Goal: Task Accomplishment & Management: Manage account settings

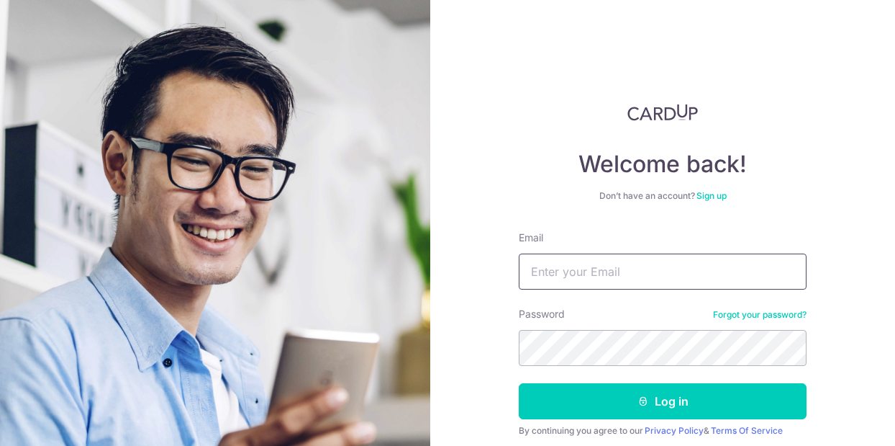
type input "[EMAIL_ADDRESS][DOMAIN_NAME]"
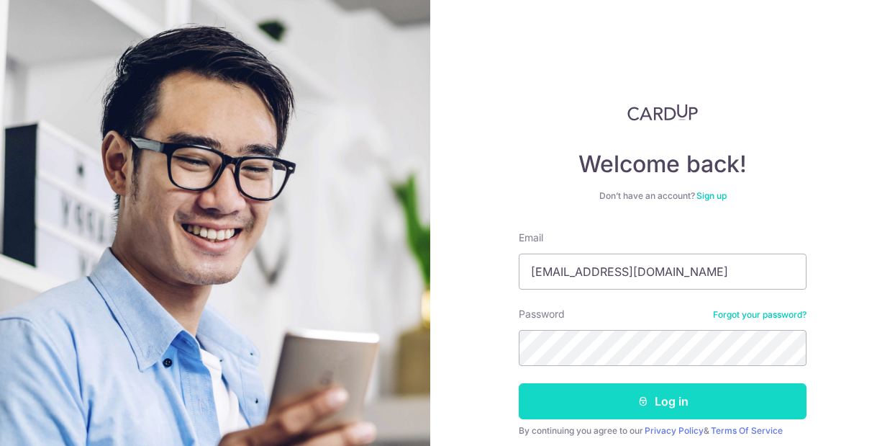
click at [696, 417] on button "Log in" at bounding box center [663, 401] width 288 height 36
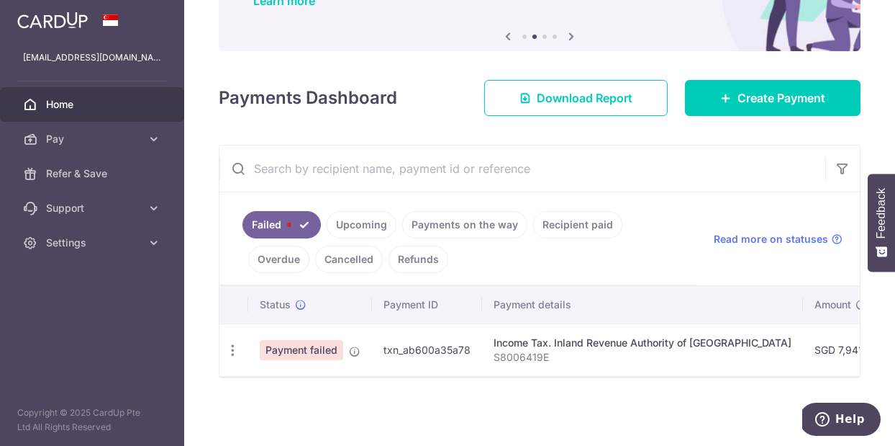
click at [314, 347] on span "Payment failed" at bounding box center [301, 350] width 83 height 20
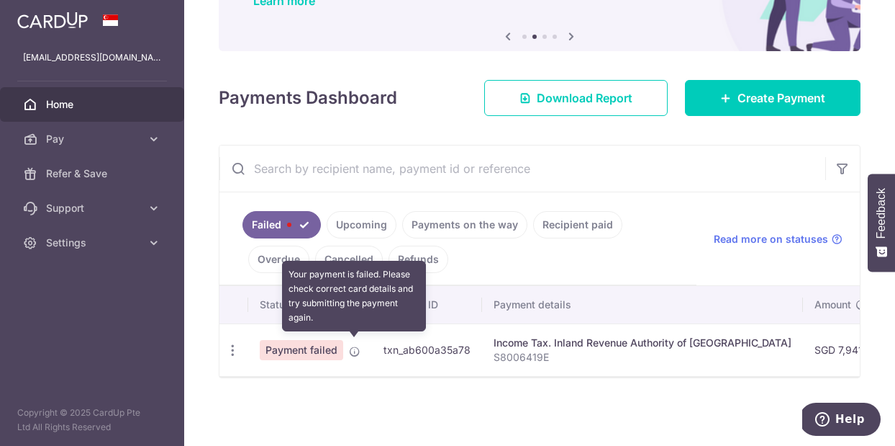
click at [353, 346] on icon at bounding box center [355, 351] width 12 height 12
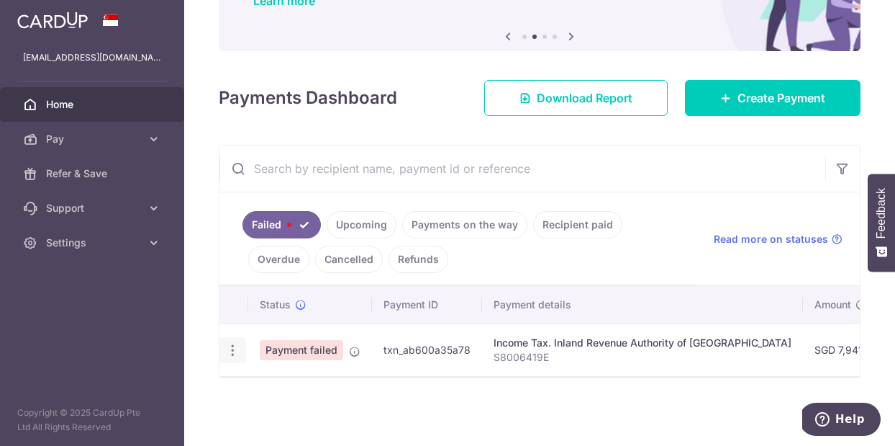
click at [238, 348] on icon "button" at bounding box center [232, 350] width 15 height 15
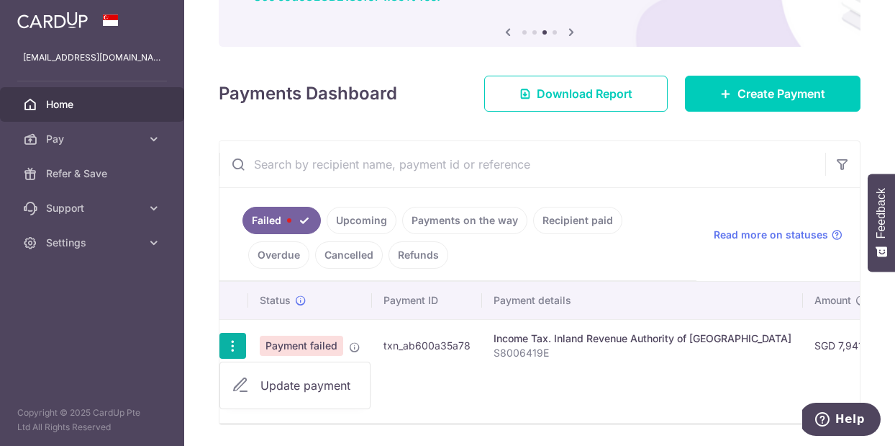
click at [275, 389] on span "Update payment" at bounding box center [310, 384] width 98 height 17
radio input "true"
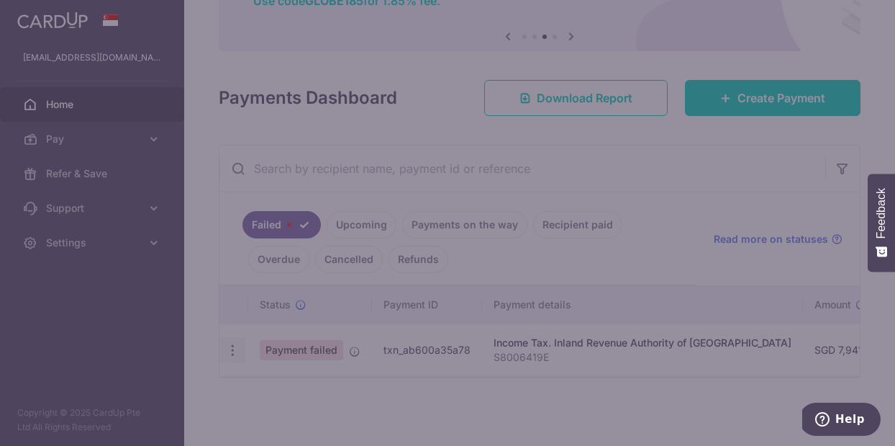
type input "7,941.37"
type input "S8006419E"
type input "VTAX25ONE"
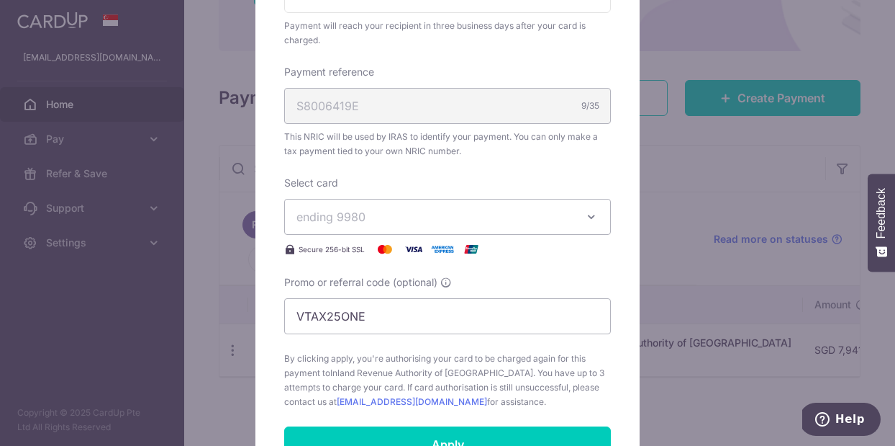
scroll to position [405, 0]
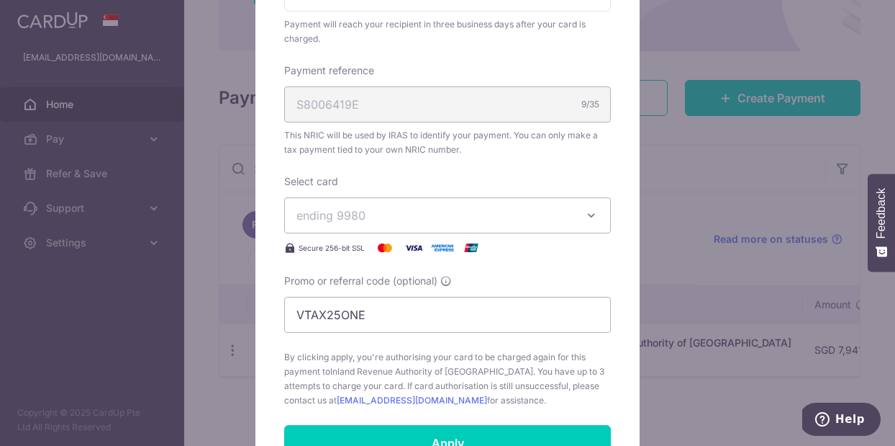
click at [597, 216] on icon "button" at bounding box center [591, 215] width 14 height 14
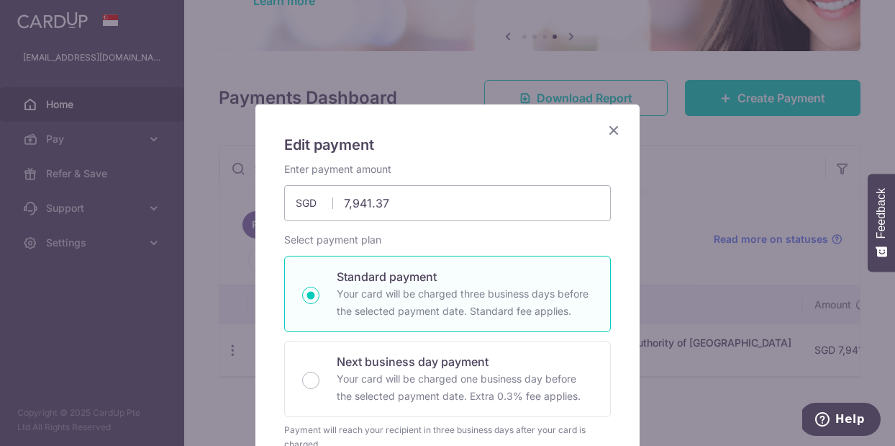
scroll to position [0, 0]
click at [612, 127] on icon "Close" at bounding box center [613, 130] width 17 height 18
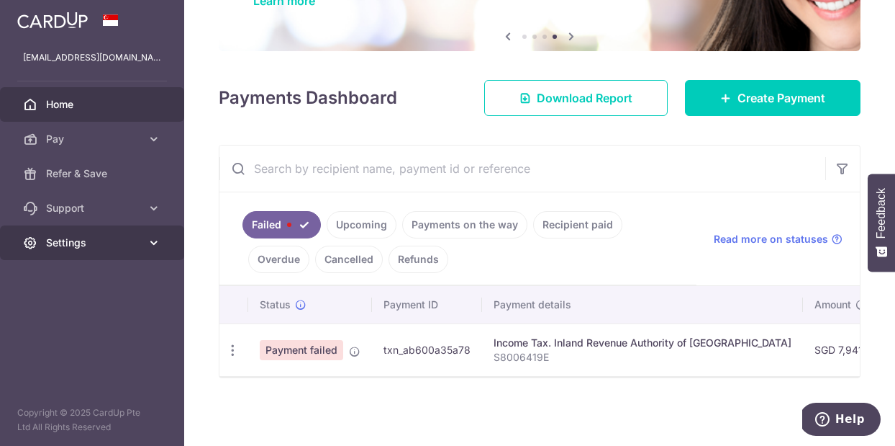
click at [65, 233] on link "Settings" at bounding box center [92, 242] width 184 height 35
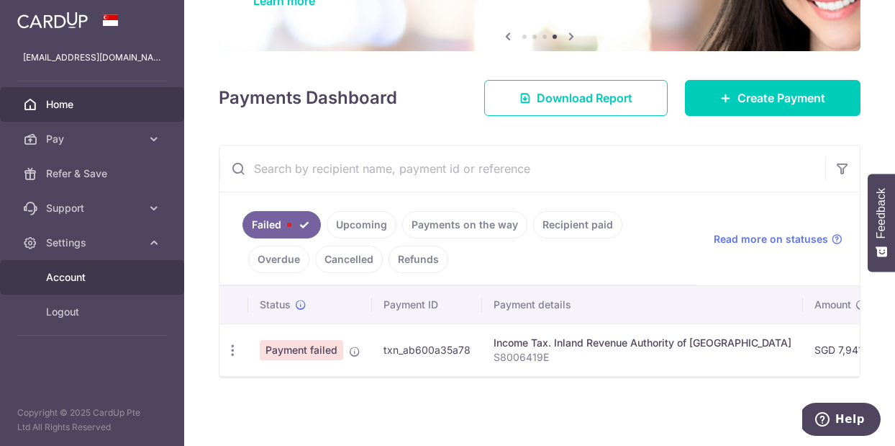
click at [66, 275] on span "Account" at bounding box center [93, 277] width 95 height 14
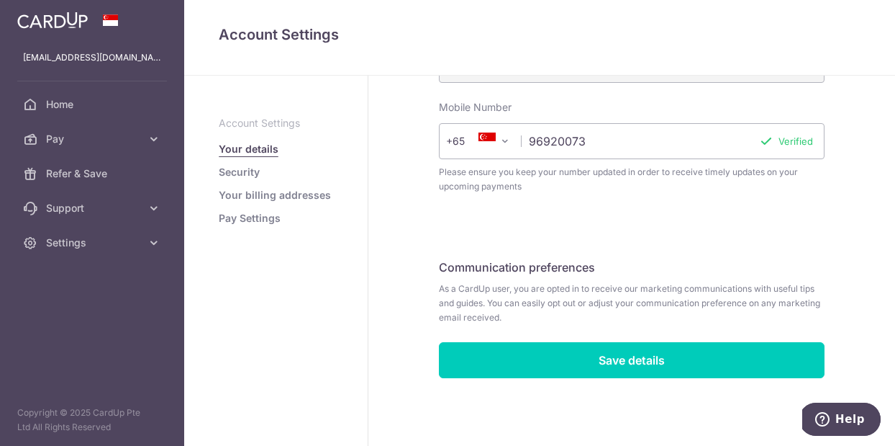
scroll to position [537, 0]
click at [236, 220] on link "Pay Settings" at bounding box center [250, 218] width 62 height 14
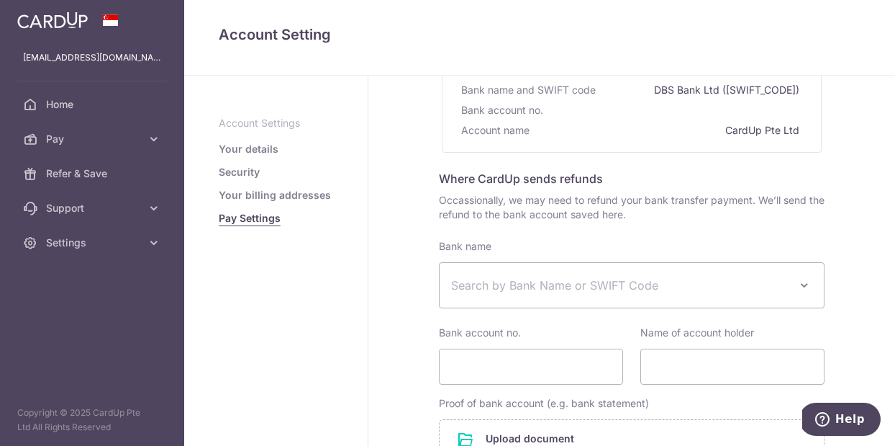
scroll to position [219, 0]
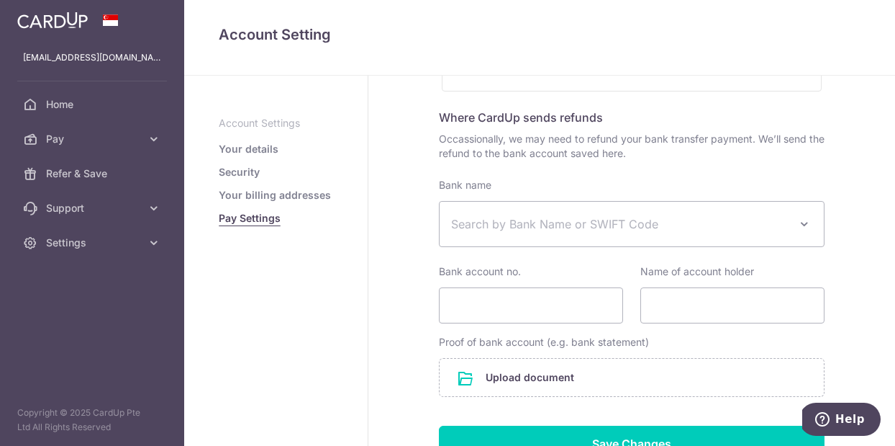
click at [581, 238] on span "Search by Bank Name or SWIFT Code" at bounding box center [632, 224] width 384 height 45
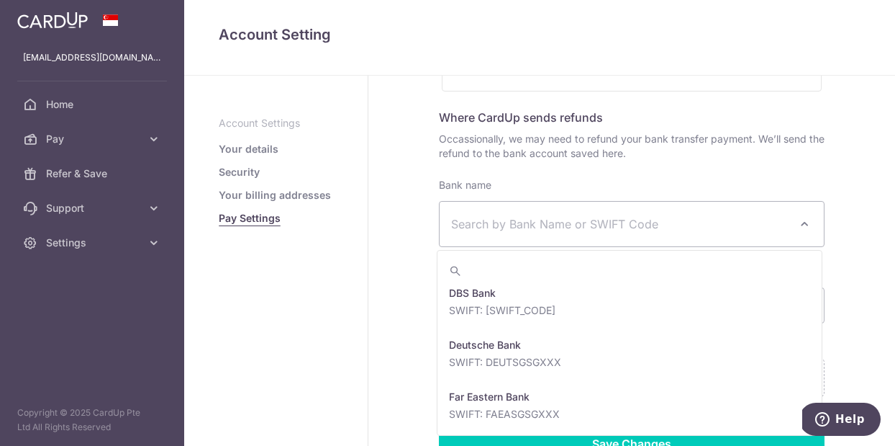
scroll to position [1208, 0]
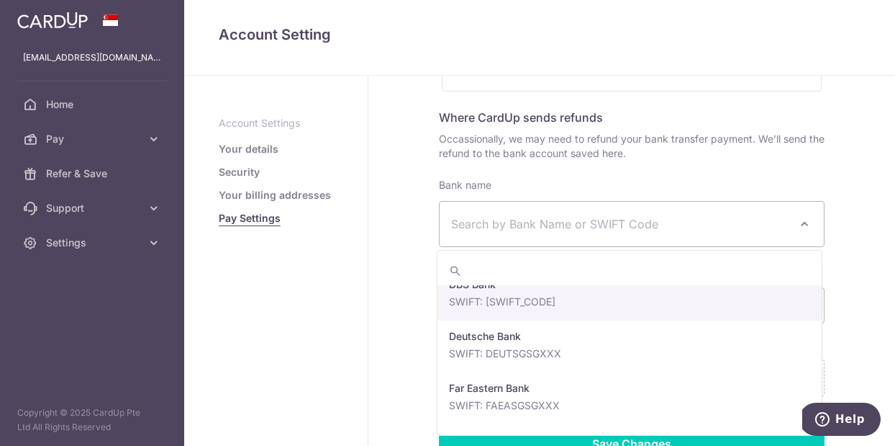
select select "6"
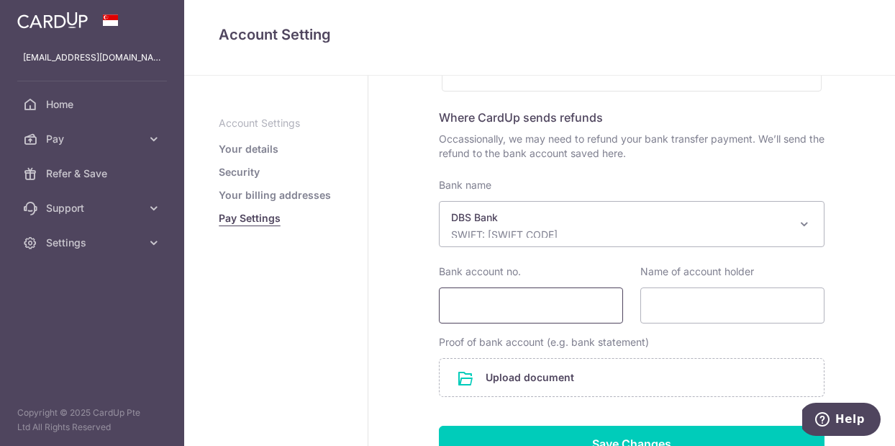
click at [502, 304] on input "Bank account no." at bounding box center [531, 305] width 184 height 36
type input "063220477"
type input "G"
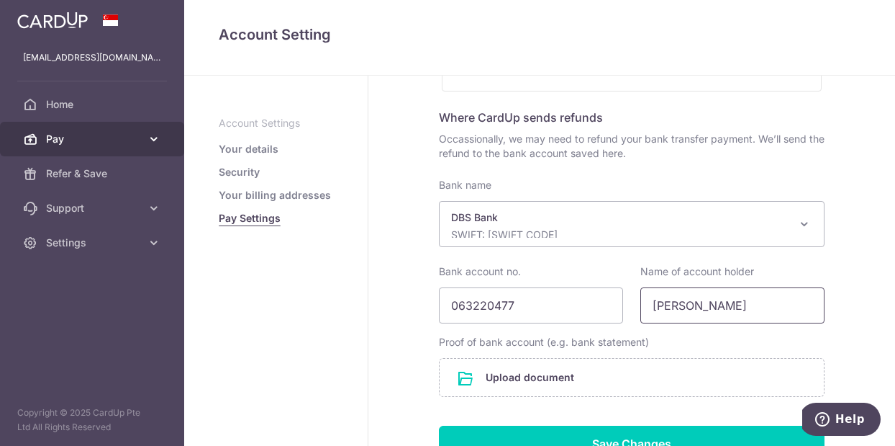
type input "TAN HWEE"
click at [39, 149] on link "Pay" at bounding box center [92, 139] width 184 height 35
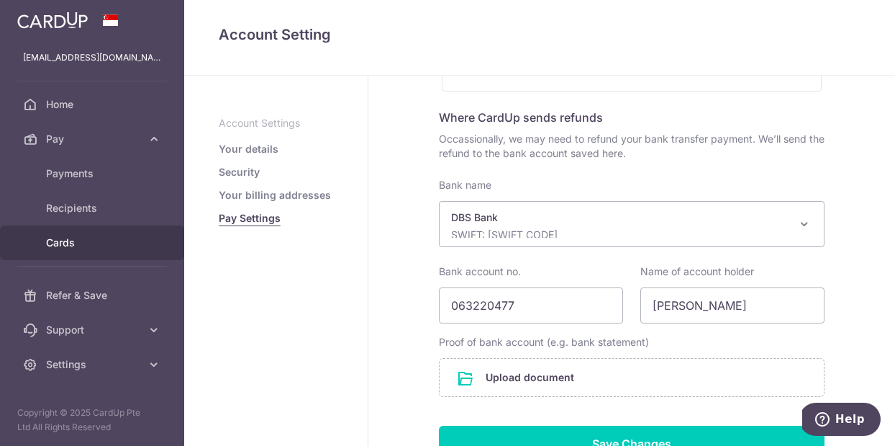
click at [72, 254] on link "Cards" at bounding box center [92, 242] width 184 height 35
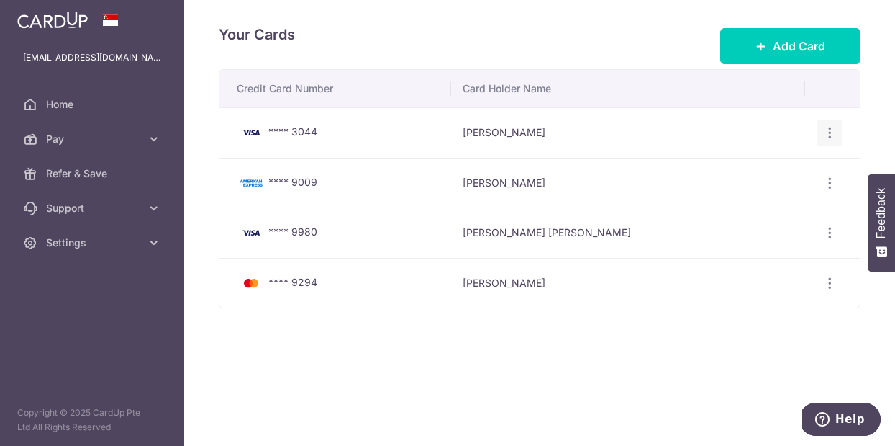
click at [820, 142] on div "View/Edit Delete" at bounding box center [830, 132] width 27 height 27
click at [829, 140] on icon "button" at bounding box center [830, 132] width 15 height 15
click at [759, 210] on span "Delete" at bounding box center [782, 207] width 98 height 17
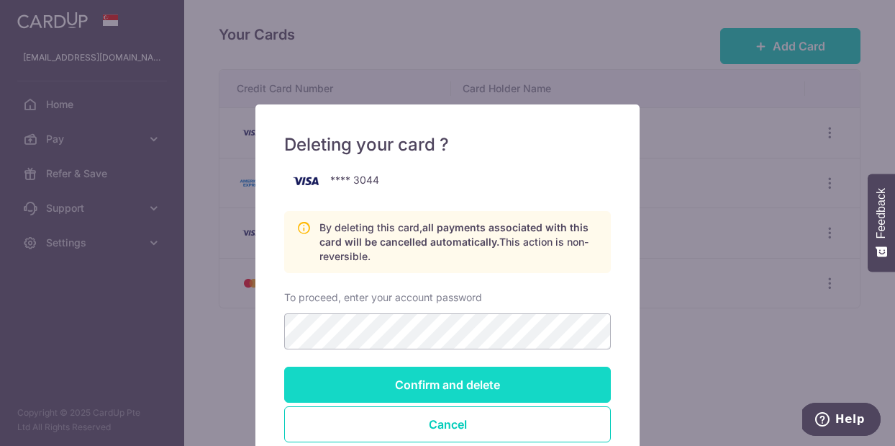
click at [487, 386] on input "Confirm and delete" at bounding box center [447, 384] width 327 height 36
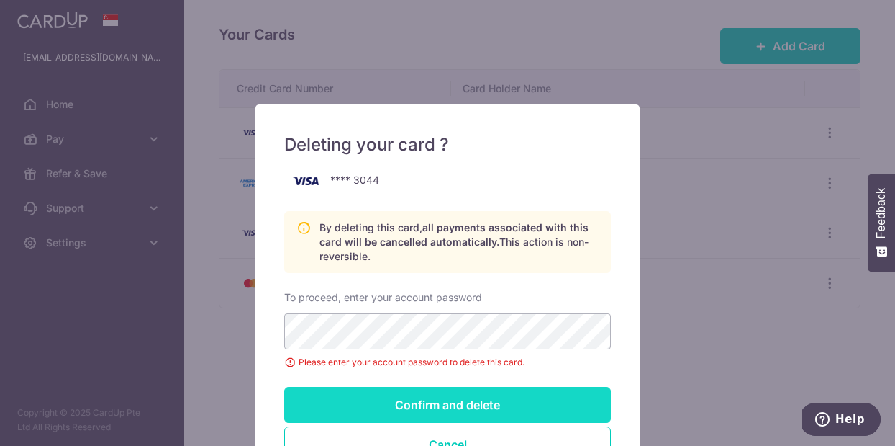
click at [472, 410] on input "Confirm and delete" at bounding box center [447, 404] width 327 height 36
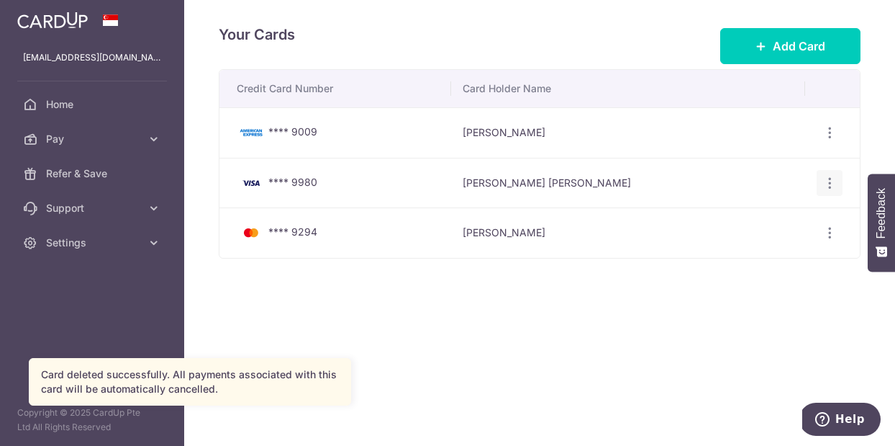
click at [827, 140] on icon "button" at bounding box center [830, 132] width 15 height 15
click at [755, 224] on span "View/Edit" at bounding box center [782, 222] width 98 height 17
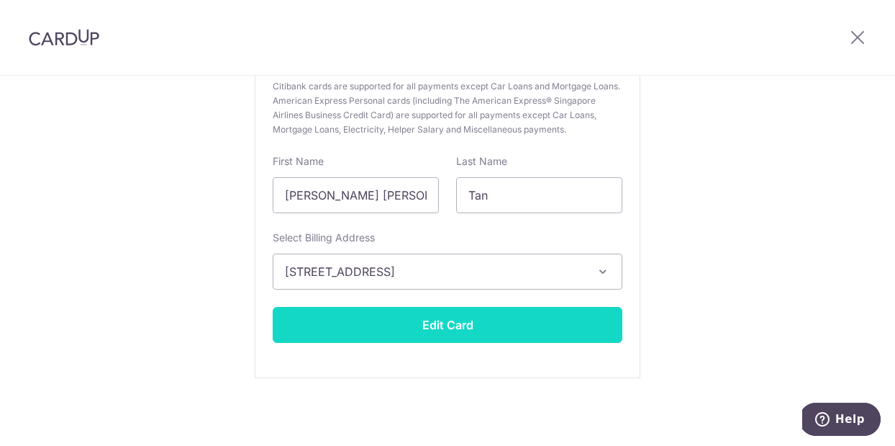
scroll to position [235, 0]
click at [513, 327] on button "Edit Card" at bounding box center [448, 325] width 350 height 36
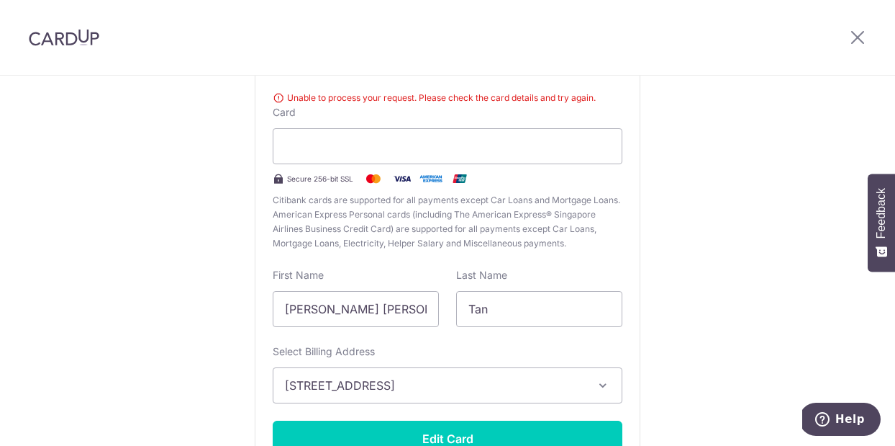
scroll to position [169, 0]
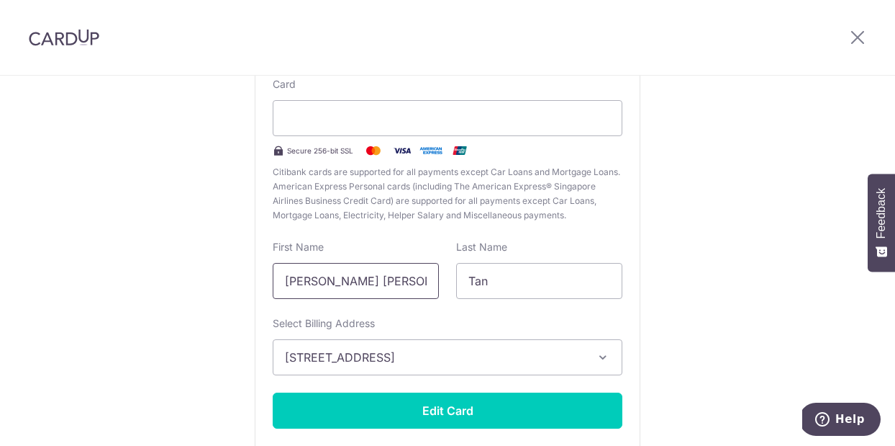
click at [394, 285] on input "[PERSON_NAME] [PERSON_NAME]" at bounding box center [356, 281] width 166 height 36
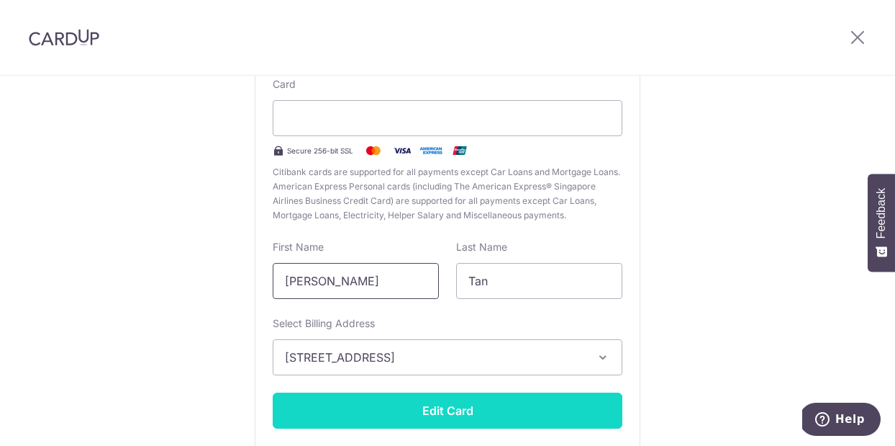
type input "[PERSON_NAME]"
click at [407, 404] on button "Edit Card" at bounding box center [448, 410] width 350 height 36
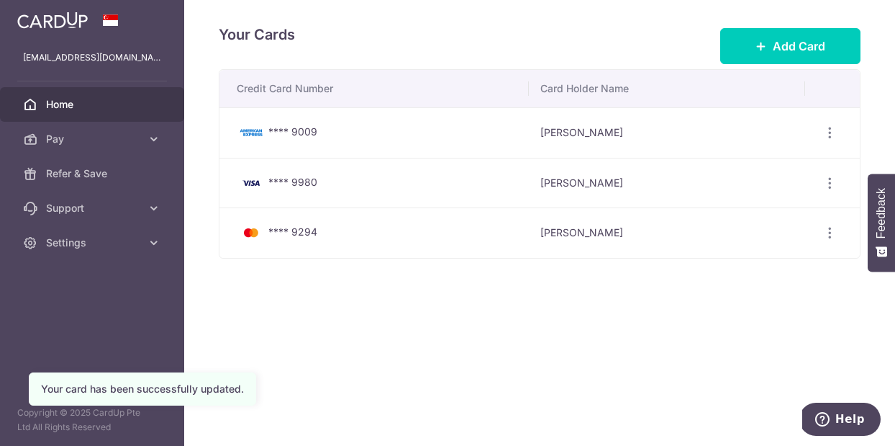
click at [55, 108] on span "Home" at bounding box center [93, 104] width 95 height 14
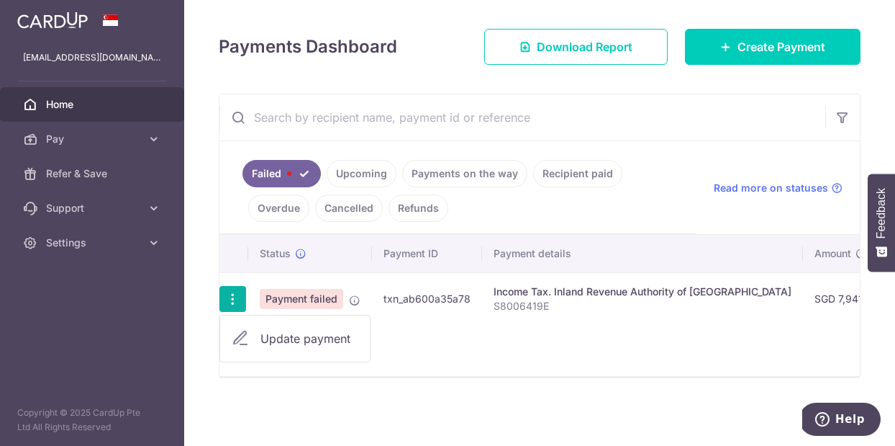
scroll to position [189, 0]
click at [312, 330] on span "Update payment" at bounding box center [310, 338] width 98 height 17
radio input "true"
type input "7,941.37"
type input "S8006419E"
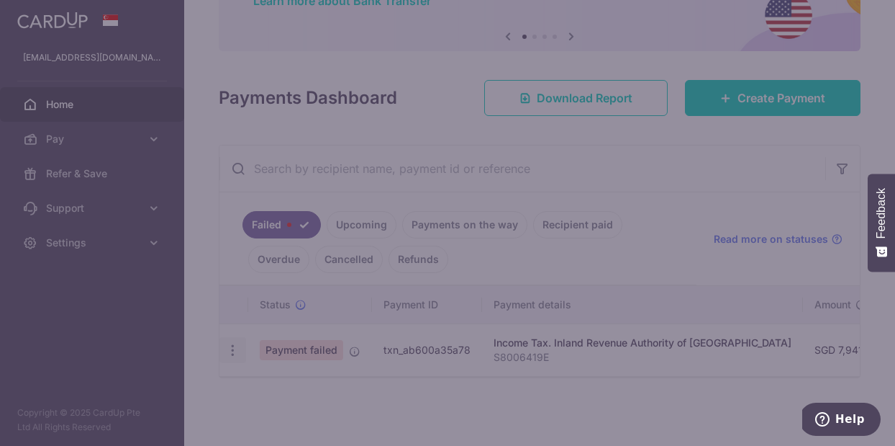
type input "VTAX25ONE"
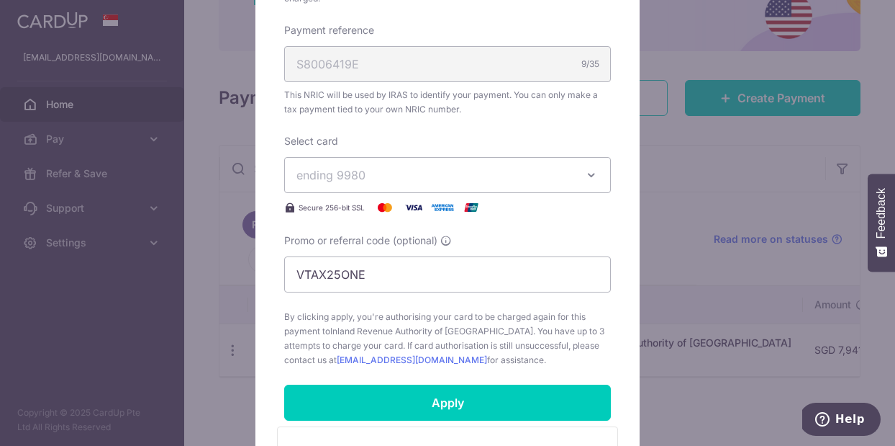
scroll to position [449, 0]
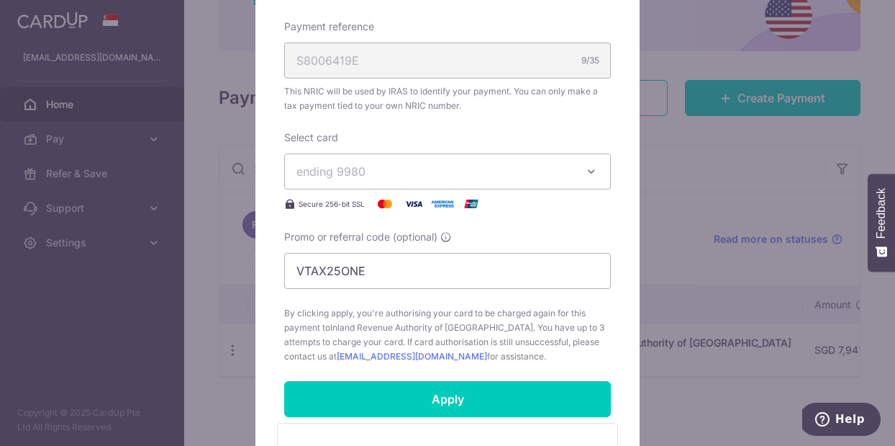
click at [589, 168] on icon "button" at bounding box center [591, 171] width 14 height 14
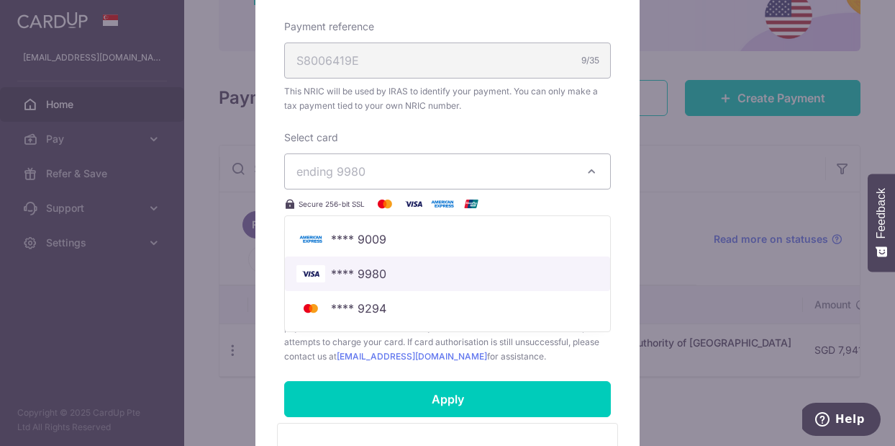
click at [356, 275] on span "**** 9980" at bounding box center [358, 273] width 55 height 17
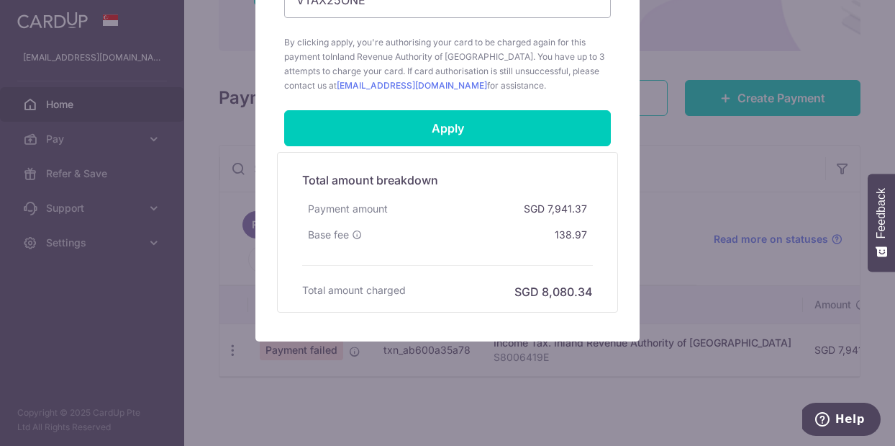
scroll to position [793, 0]
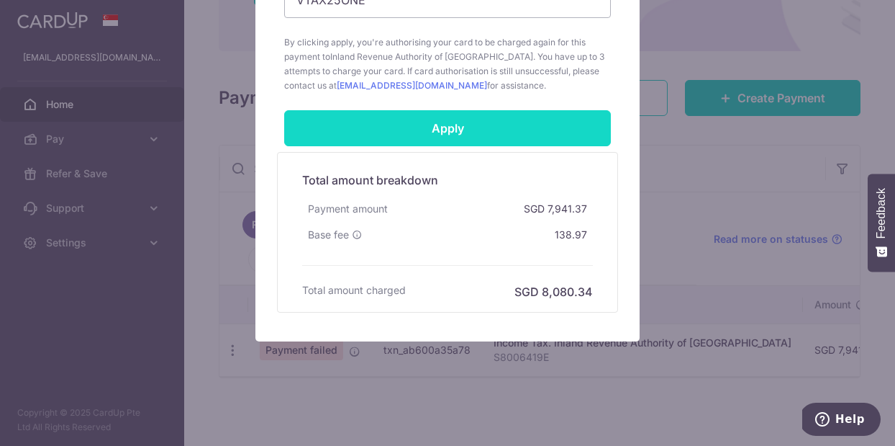
click at [456, 135] on input "Apply" at bounding box center [447, 128] width 327 height 36
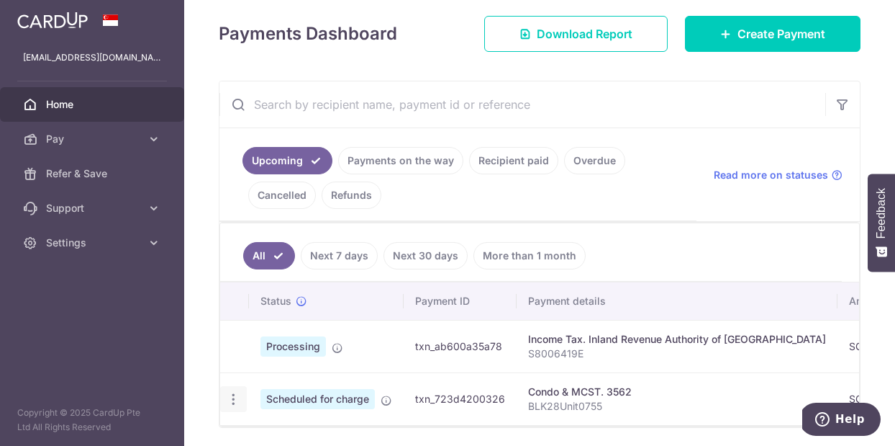
click at [234, 402] on icon "button" at bounding box center [233, 399] width 15 height 15
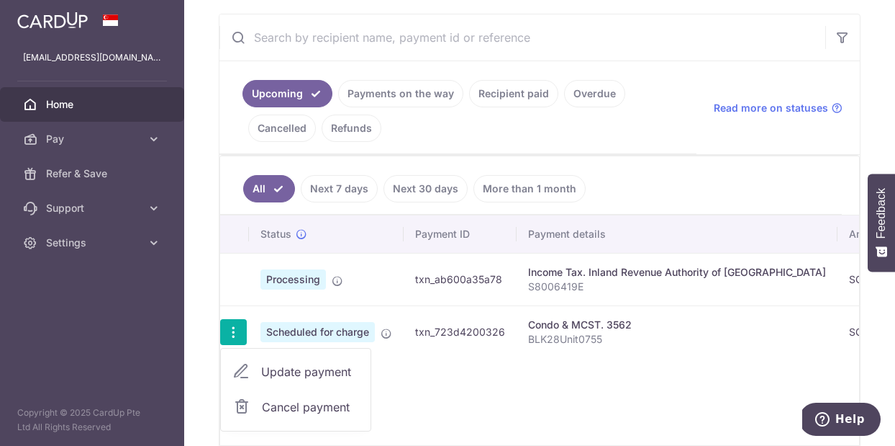
click at [284, 374] on span "Update payment" at bounding box center [310, 371] width 98 height 17
radio input "true"
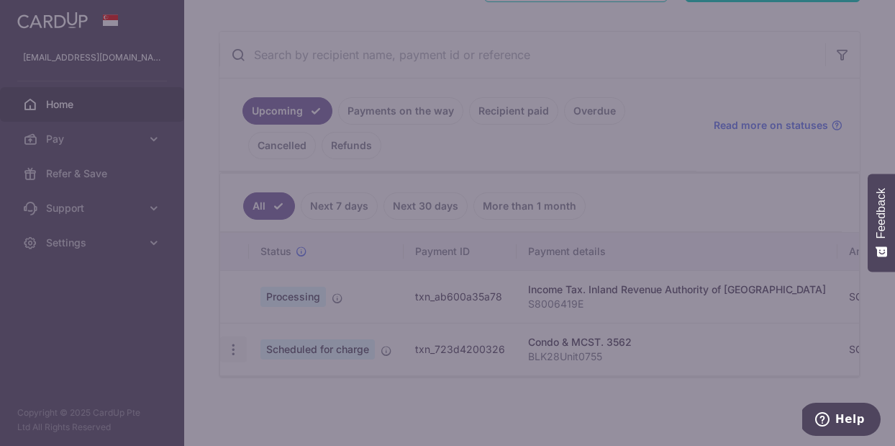
type input "1,157.58"
type input "[DATE]"
type input "BLK28Unit0755"
type input "REC185"
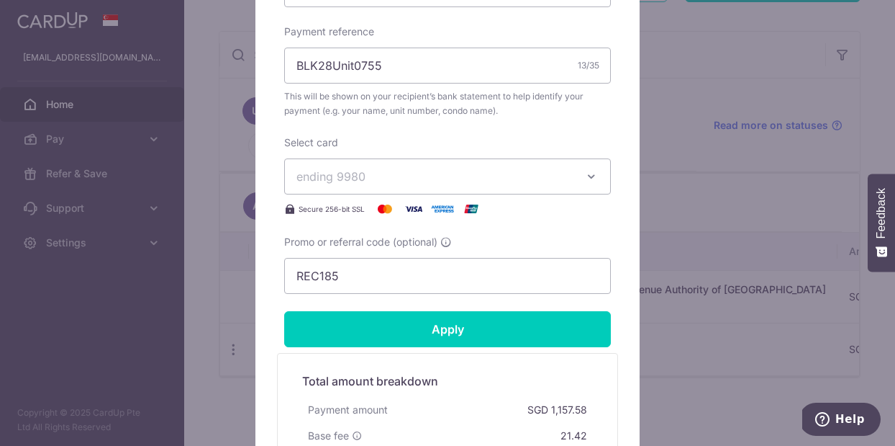
scroll to position [521, 0]
click at [542, 180] on span "ending 9980" at bounding box center [435, 175] width 276 height 17
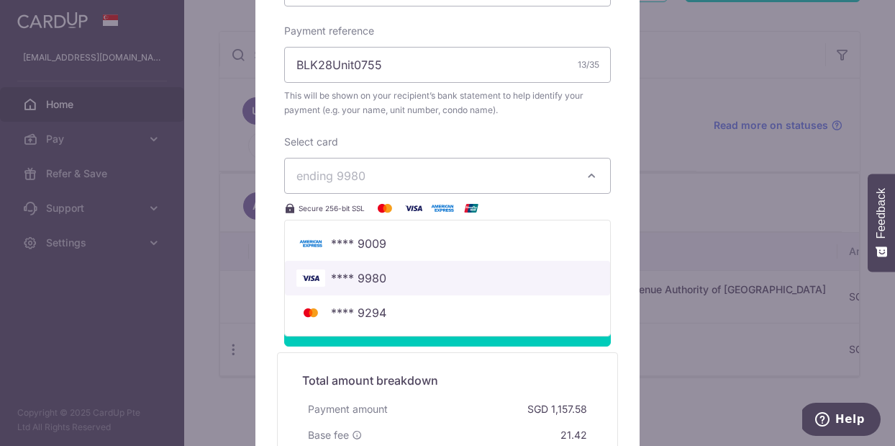
click at [361, 268] on link "**** 9980" at bounding box center [447, 278] width 325 height 35
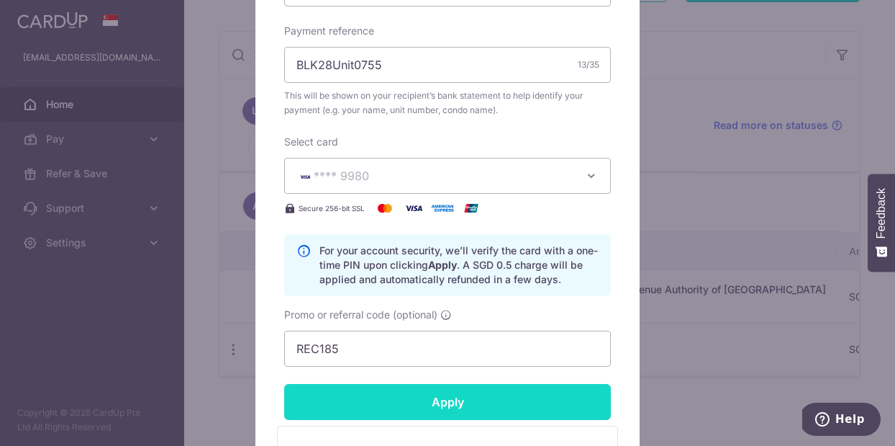
click at [480, 410] on input "Apply" at bounding box center [447, 402] width 327 height 36
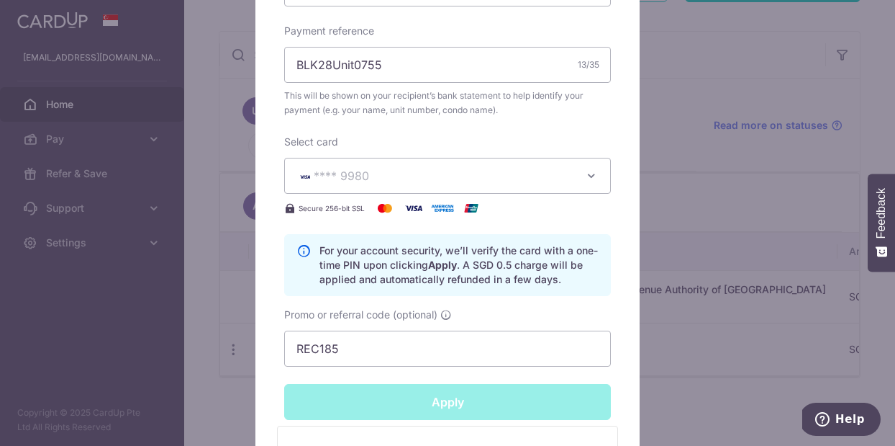
type input "Successfully Applied"
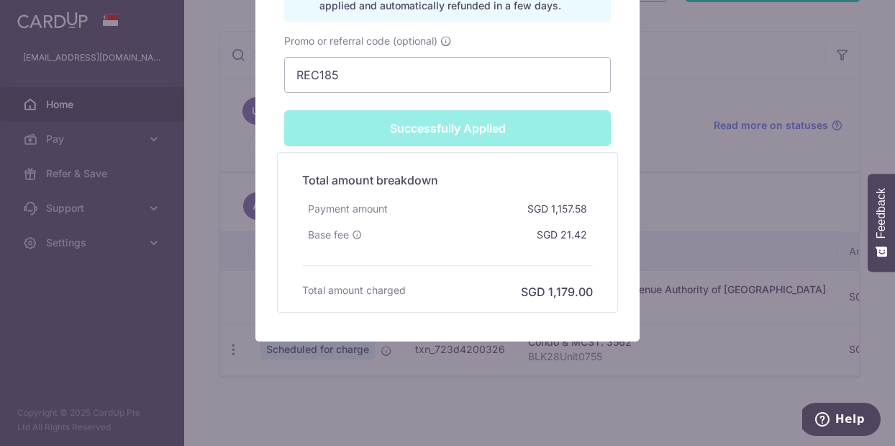
scroll to position [845, 0]
click at [743, 271] on div "Edit payment By clicking apply, you will make changes to all payments to 3562 s…" at bounding box center [447, 223] width 895 height 446
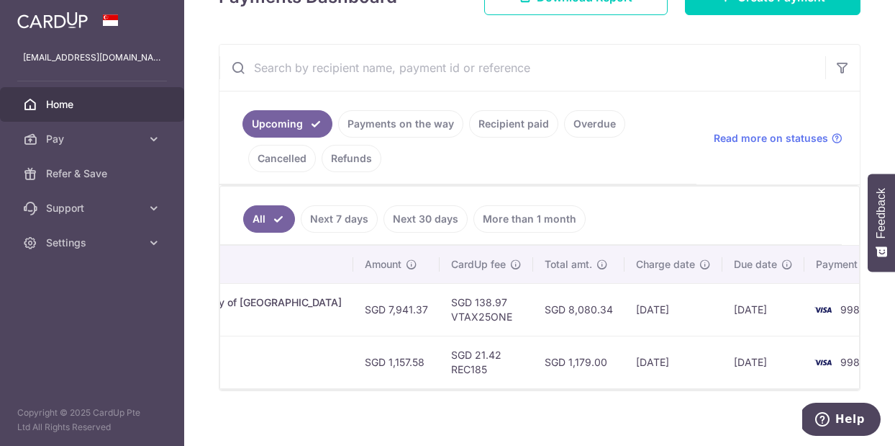
scroll to position [0, 483]
